Goal: Task Accomplishment & Management: Manage account settings

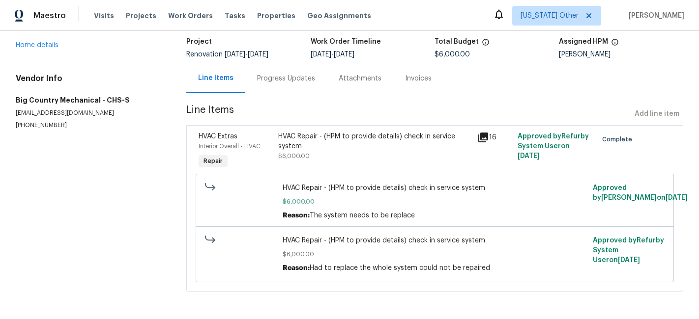
scroll to position [64, 0]
click at [483, 137] on icon at bounding box center [483, 138] width 10 height 10
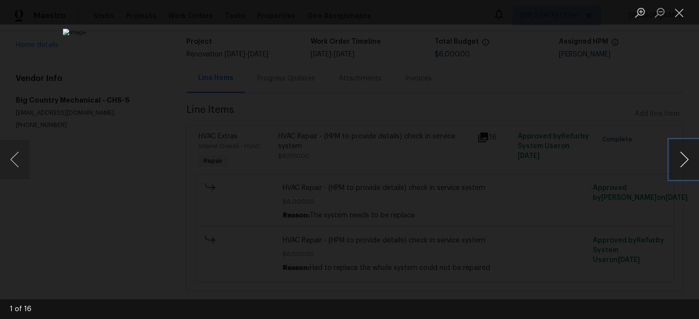
click at [684, 155] on button "Next image" at bounding box center [683, 159] width 29 height 39
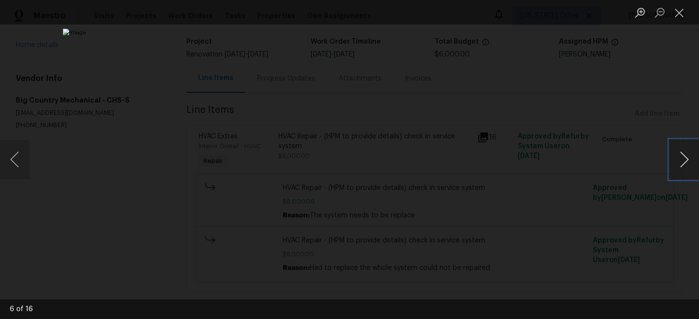
click at [684, 155] on button "Next image" at bounding box center [683, 159] width 29 height 39
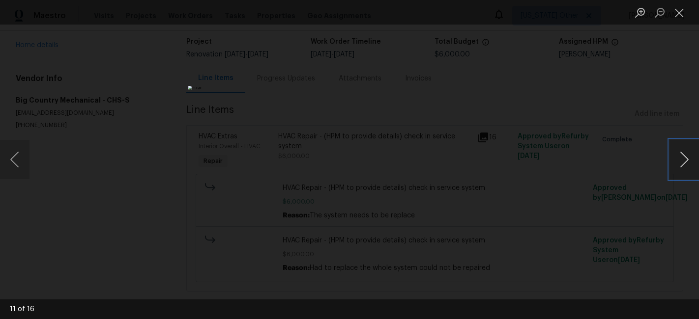
click at [684, 155] on button "Next image" at bounding box center [683, 159] width 29 height 39
click at [679, 162] on button "Next image" at bounding box center [683, 159] width 29 height 39
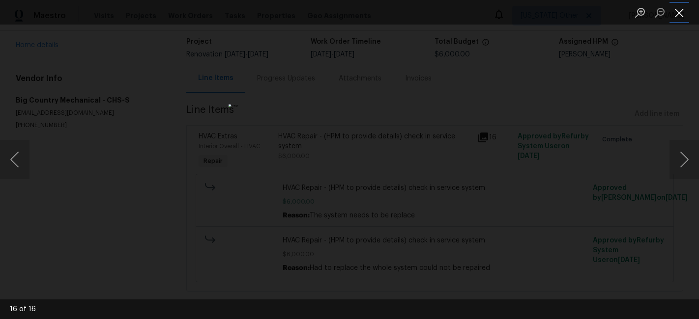
click at [680, 19] on button "Close lightbox" at bounding box center [679, 12] width 20 height 17
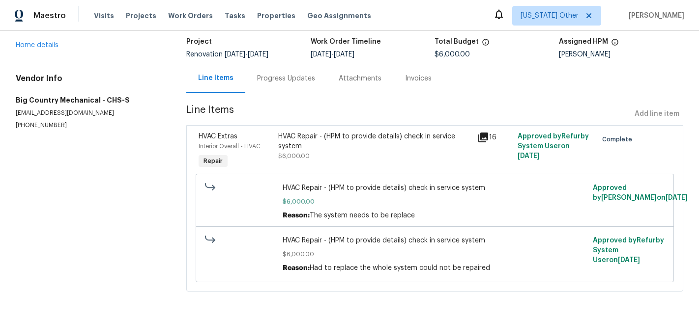
drag, startPoint x: 478, startPoint y: 138, endPoint x: 450, endPoint y: 122, distance: 31.4
click at [471, 133] on div "HVAC Extras Interior Overall - HVAC Repair HVAC Repair - (HPM to provide detail…" at bounding box center [435, 151] width 478 height 45
click at [414, 78] on div "Invoices" at bounding box center [418, 79] width 27 height 10
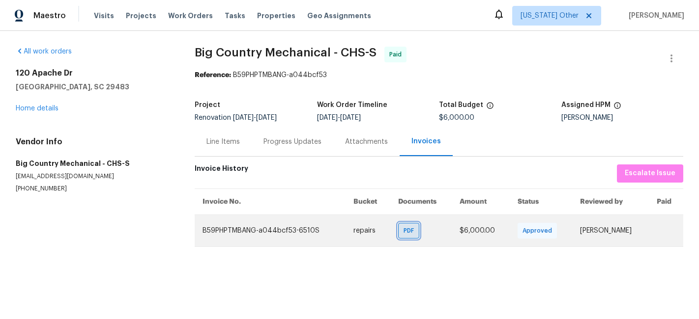
click at [403, 227] on span "PDF" at bounding box center [410, 231] width 14 height 10
